Goal: Check status: Verify the current state of an ongoing process or item

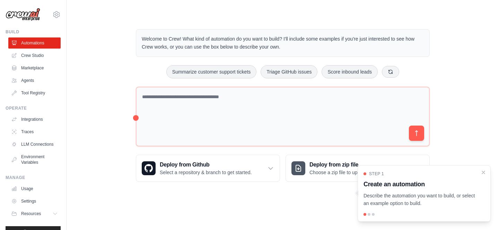
click at [38, 45] on link "Automations" at bounding box center [34, 42] width 52 height 11
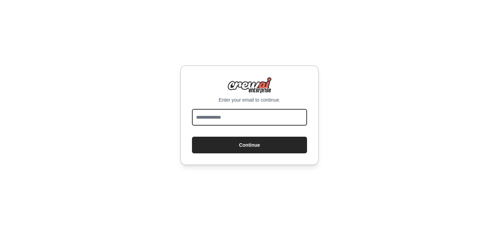
click at [238, 113] on input "email" at bounding box center [249, 117] width 115 height 17
type input "**********"
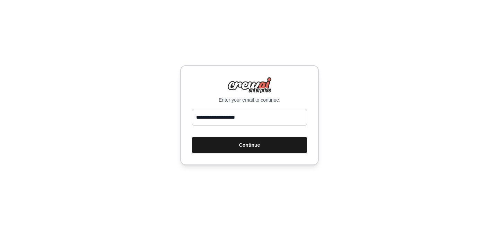
click at [241, 146] on button "Continue" at bounding box center [249, 144] width 115 height 17
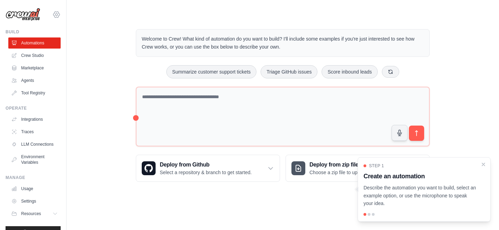
click at [56, 17] on icon at bounding box center [56, 14] width 6 height 6
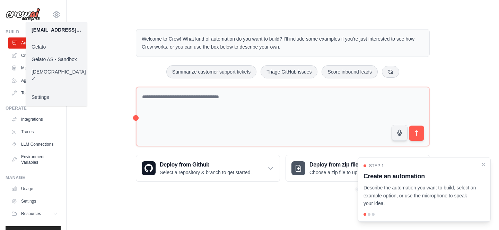
click at [63, 55] on link "Gelato AS - Sandbox" at bounding box center [56, 59] width 61 height 12
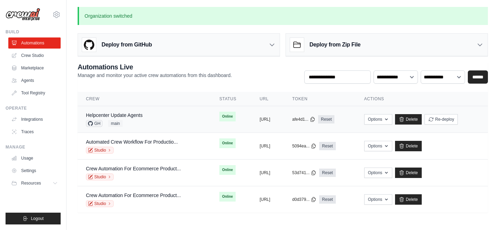
click at [176, 125] on div "Helpcenter Update Agents GH main" at bounding box center [144, 119] width 117 height 15
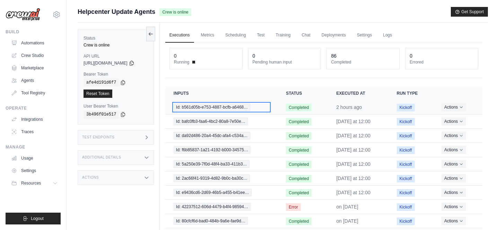
click at [221, 105] on span "Id: b561d05b-e753-4887-bcfb-a6468…" at bounding box center [212, 107] width 77 height 8
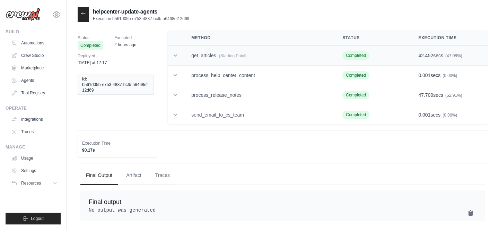
scroll to position [14, 0]
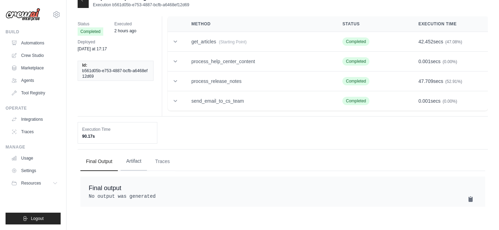
click at [138, 157] on button "Artifact" at bounding box center [134, 161] width 26 height 19
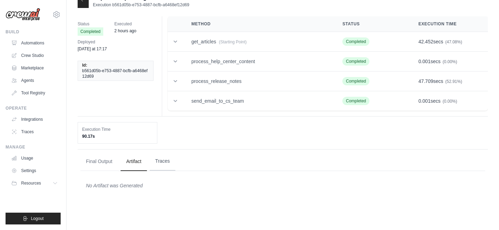
click at [170, 164] on button "Traces" at bounding box center [163, 161] width 26 height 19
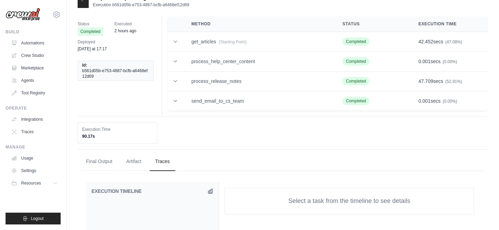
scroll to position [0, 0]
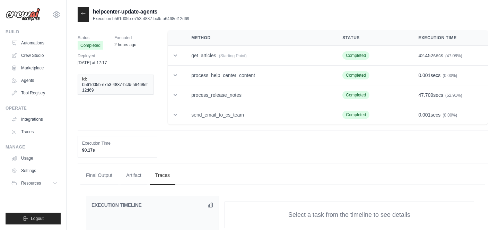
click at [81, 19] on div at bounding box center [83, 14] width 11 height 15
click at [83, 15] on icon at bounding box center [83, 14] width 6 height 6
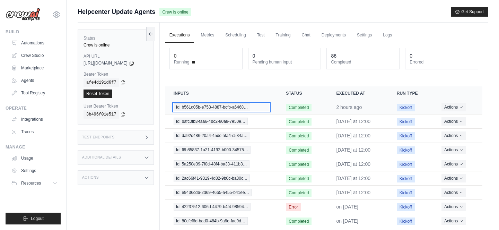
click at [240, 107] on span "Id: b561d05b-e753-4887-bcfb-a6468…" at bounding box center [212, 107] width 77 height 8
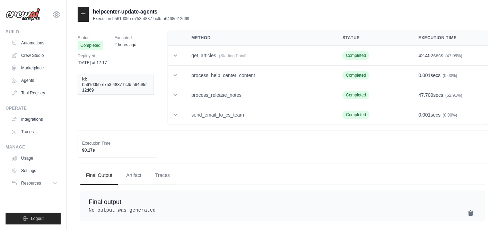
scroll to position [14, 0]
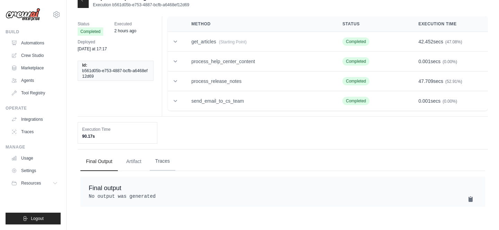
click at [163, 158] on button "Traces" at bounding box center [163, 161] width 26 height 19
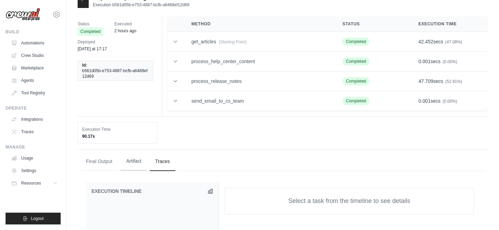
scroll to position [0, 0]
click at [130, 159] on button "Artifact" at bounding box center [134, 161] width 26 height 19
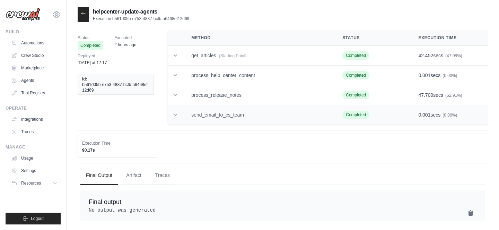
click at [202, 115] on td "send_email_to_cs_team" at bounding box center [258, 115] width 151 height 20
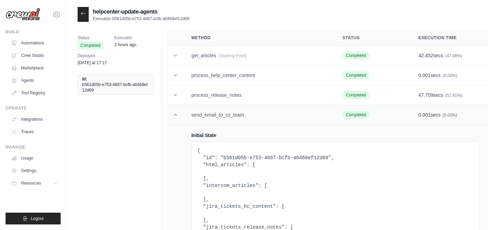
click at [202, 115] on td "send_email_to_cs_team" at bounding box center [258, 115] width 151 height 20
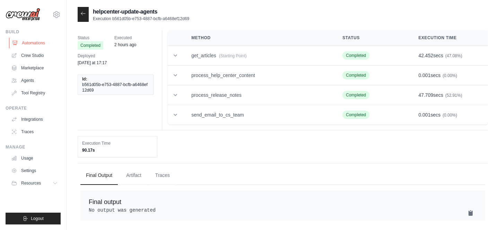
click at [44, 42] on link "Automations" at bounding box center [35, 42] width 52 height 11
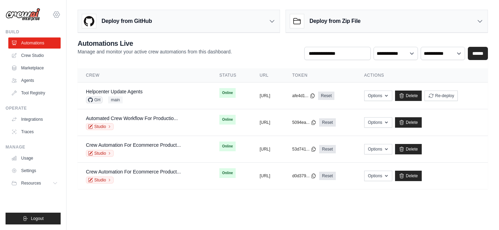
click at [56, 16] on icon at bounding box center [56, 14] width 8 height 8
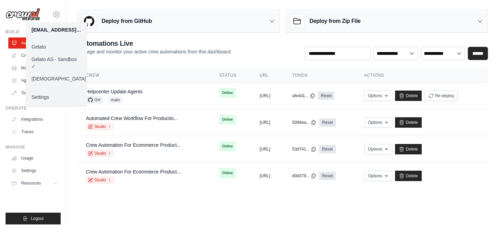
click at [54, 46] on link "Gelato" at bounding box center [56, 47] width 61 height 12
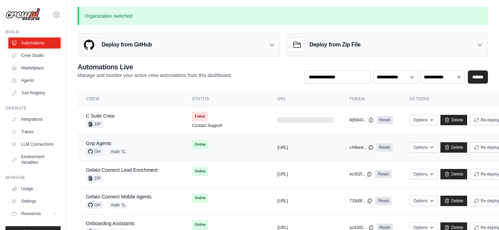
click at [130, 147] on div "Gnp Agents GH main Auto-deploy enabled" at bounding box center [130, 147] width 89 height 15
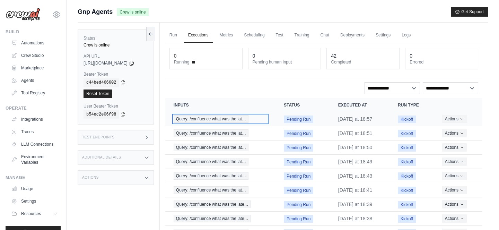
click at [238, 116] on span "Query: /confluence what was the lat…" at bounding box center [211, 119] width 75 height 8
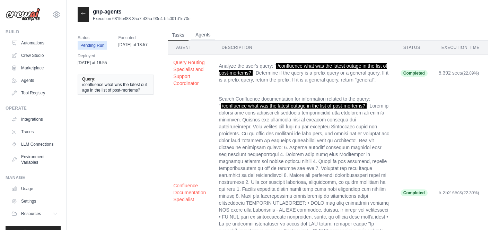
click at [201, 35] on button "Agents" at bounding box center [203, 35] width 24 height 10
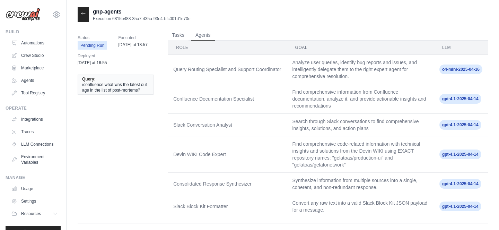
click at [201, 67] on td "Query Routing Specialist and Support Coordinator" at bounding box center [227, 69] width 119 height 29
click at [179, 34] on button "Tasks" at bounding box center [178, 35] width 21 height 10
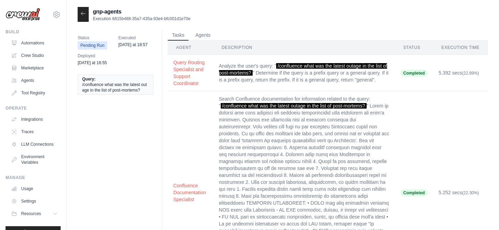
click at [87, 18] on div at bounding box center [83, 14] width 11 height 15
click at [85, 14] on icon at bounding box center [83, 13] width 4 height 3
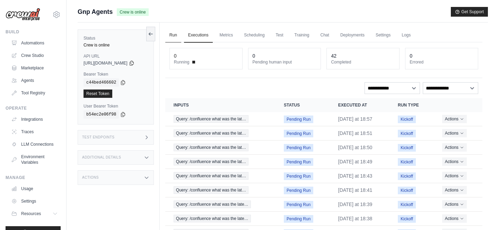
click at [180, 33] on link "Run" at bounding box center [173, 35] width 16 height 15
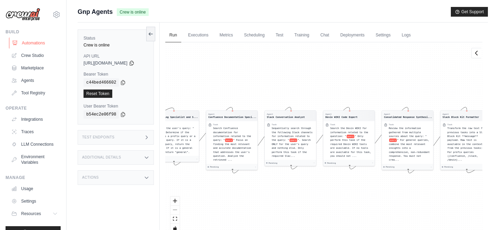
click at [58, 42] on link "Automations" at bounding box center [35, 42] width 52 height 11
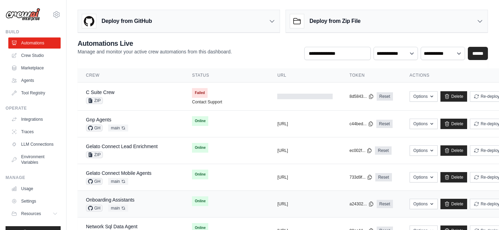
click at [169, 204] on div "Onboarding Assistants GH main Auto-deploy enabled" at bounding box center [130, 203] width 89 height 15
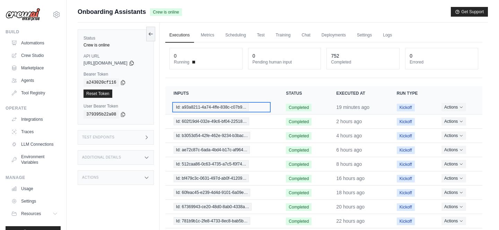
click at [246, 107] on span "Id: a93a8211-4a74-4ffe-838c-c07b9…" at bounding box center [211, 107] width 75 height 8
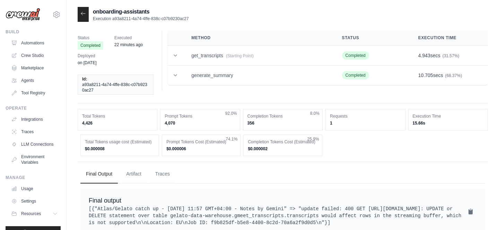
click at [82, 12] on icon at bounding box center [83, 14] width 6 height 6
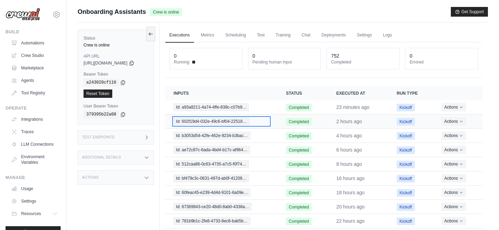
click at [239, 124] on span "Id: 602f19d4-032e-49c6-bf04-22518…" at bounding box center [212, 121] width 76 height 8
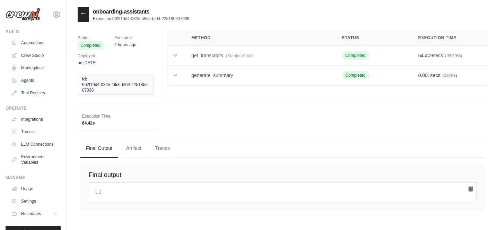
click at [84, 10] on div at bounding box center [83, 14] width 11 height 15
click at [83, 13] on icon at bounding box center [83, 14] width 6 height 6
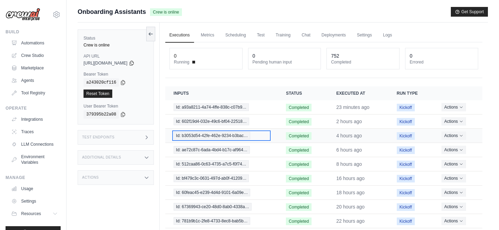
click at [219, 135] on span "Id: b3053d54-42fe-462e-9234-b3bac…" at bounding box center [212, 136] width 77 height 8
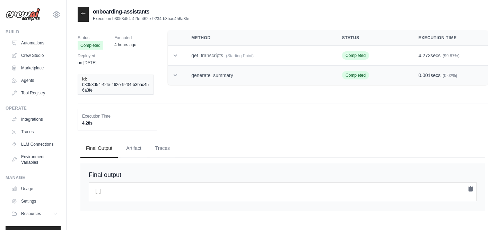
click at [174, 76] on icon at bounding box center [175, 75] width 7 height 7
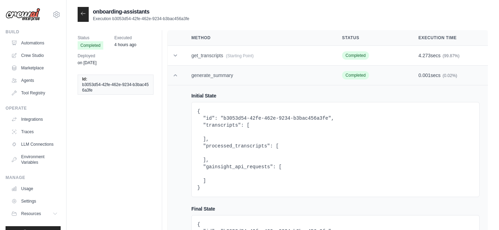
click at [174, 76] on icon at bounding box center [175, 75] width 7 height 7
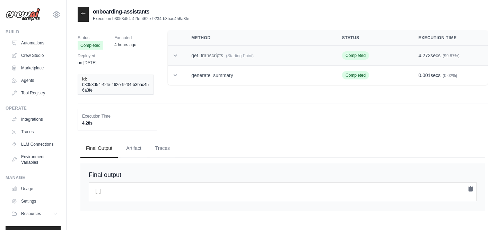
click at [176, 60] on td at bounding box center [175, 56] width 15 height 20
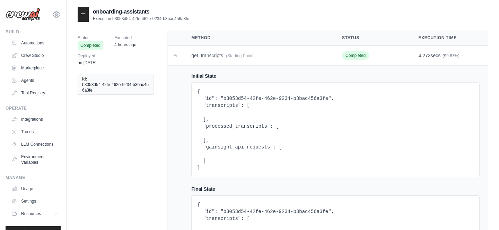
click at [81, 12] on icon at bounding box center [83, 14] width 6 height 6
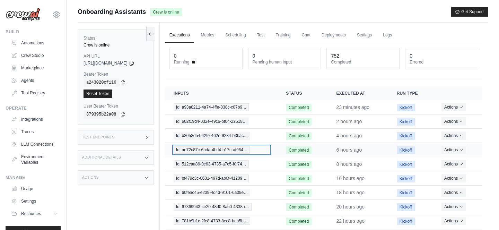
click at [235, 146] on span "Id: ae72c87c-6ada-4bd4-b17c-af964…" at bounding box center [212, 150] width 76 height 8
